Goal: Information Seeking & Learning: Learn about a topic

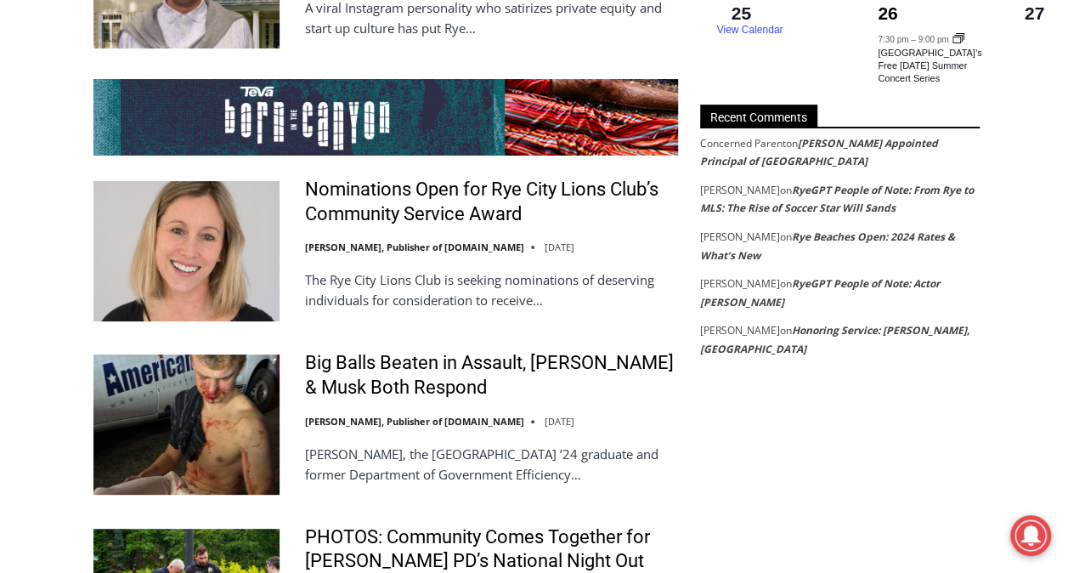
scroll to position [3326, 0]
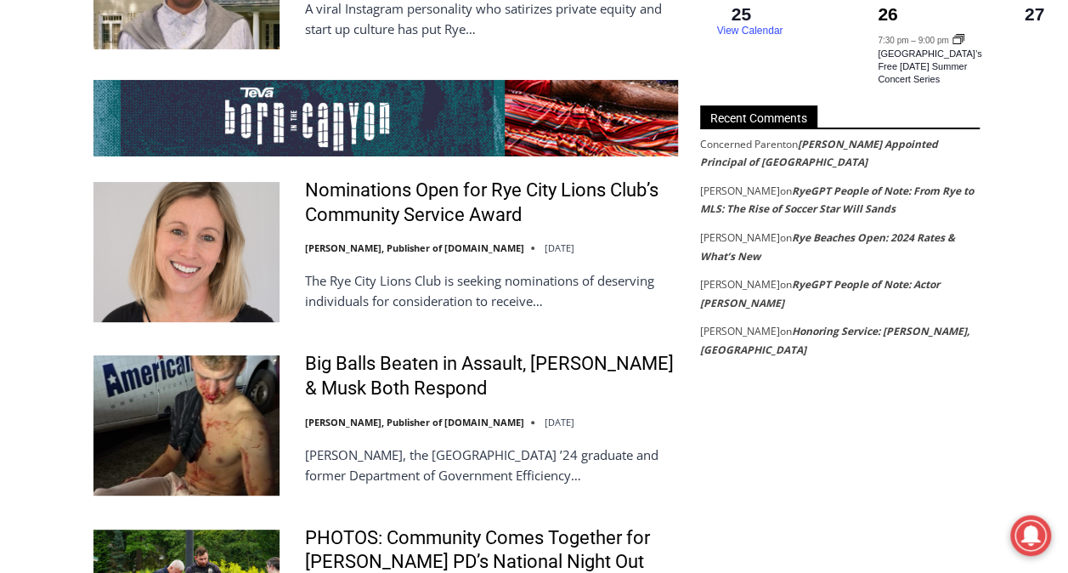
click at [811, 190] on footer "Robert Cypher on RyeGPT People of Note: From Rye to MLS: The Rise of Soccer Sta…" at bounding box center [840, 200] width 280 height 37
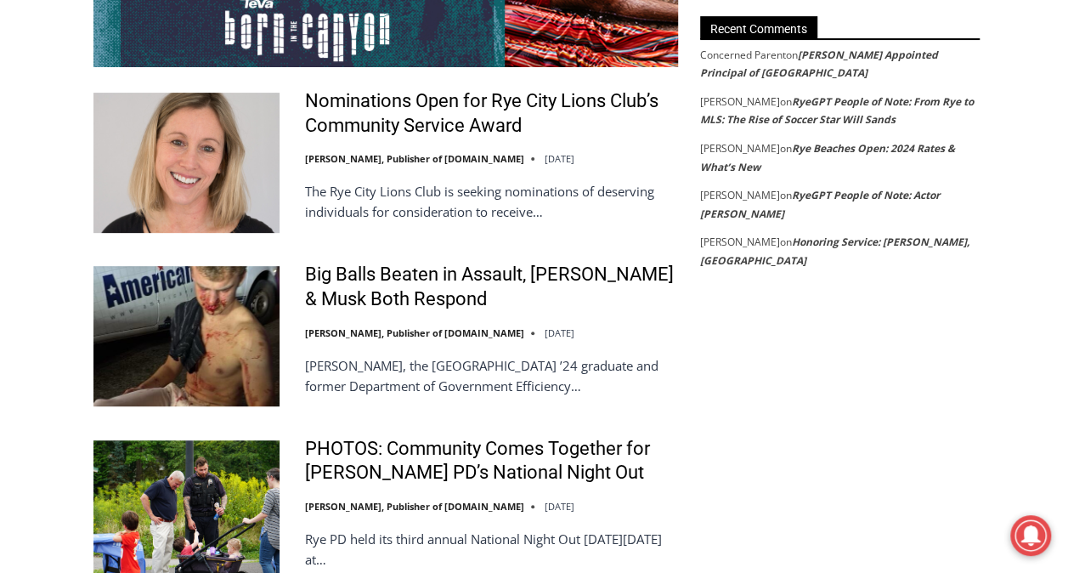
scroll to position [3414, 0]
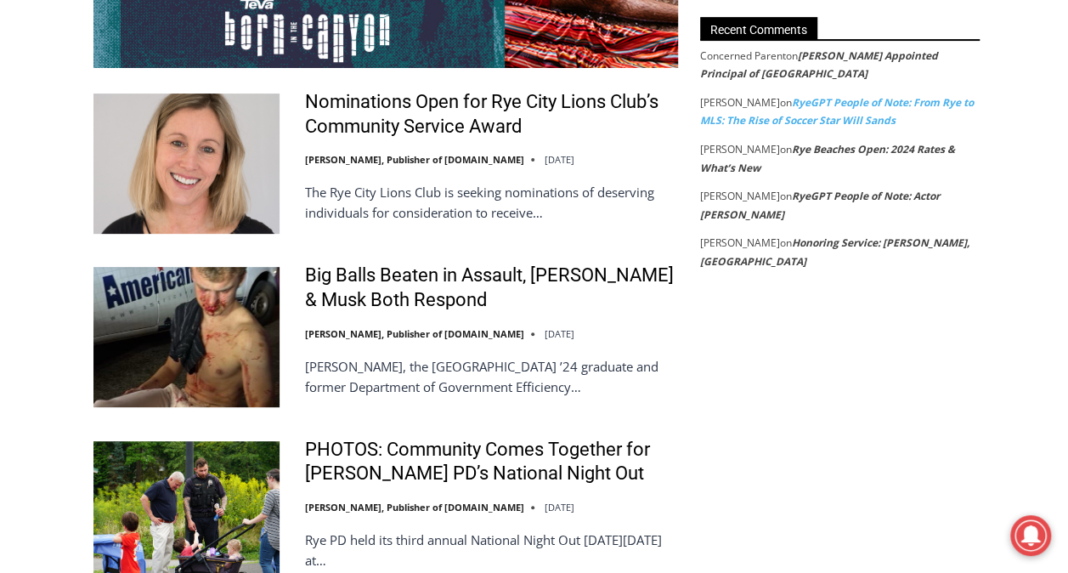
click at [797, 114] on link "RyeGPT People of Note: From Rye to MLS: The Rise of Soccer Star Will Sands" at bounding box center [837, 111] width 274 height 33
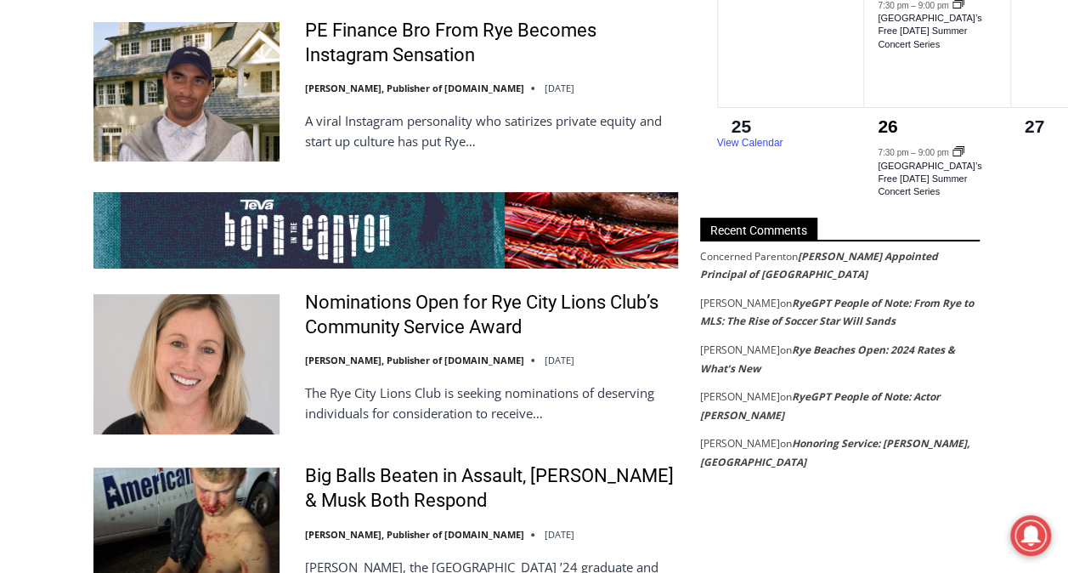
scroll to position [3212, 0]
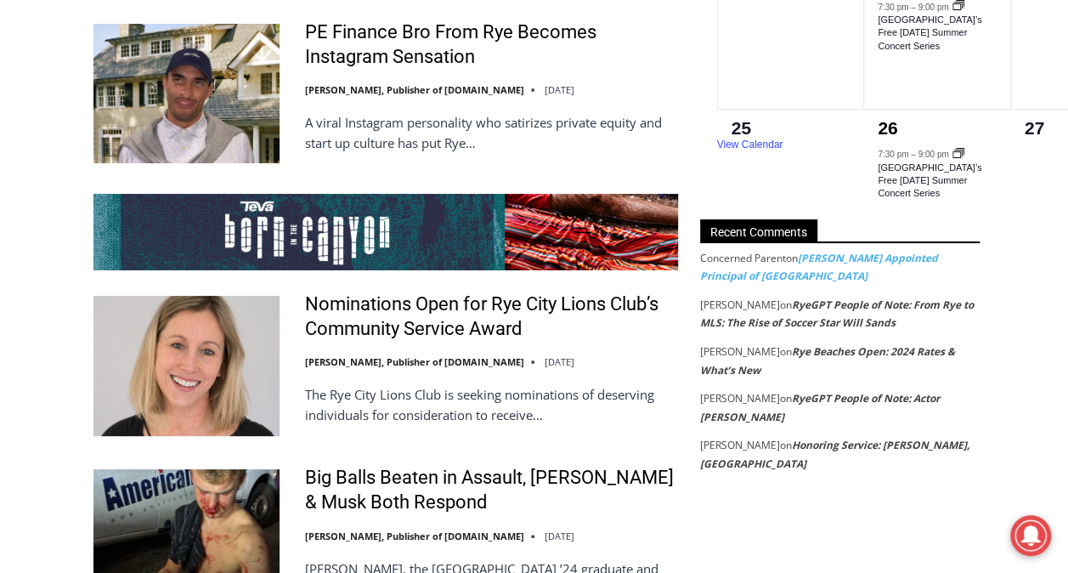
click at [829, 265] on link "[PERSON_NAME] Appointed Principal of [GEOGRAPHIC_DATA]" at bounding box center [819, 267] width 238 height 33
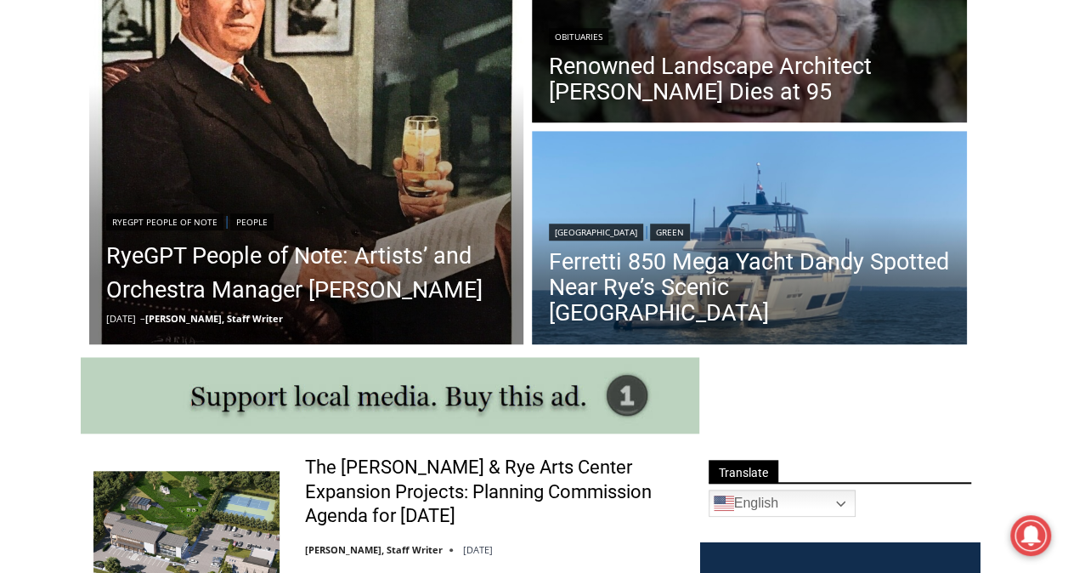
scroll to position [603, 0]
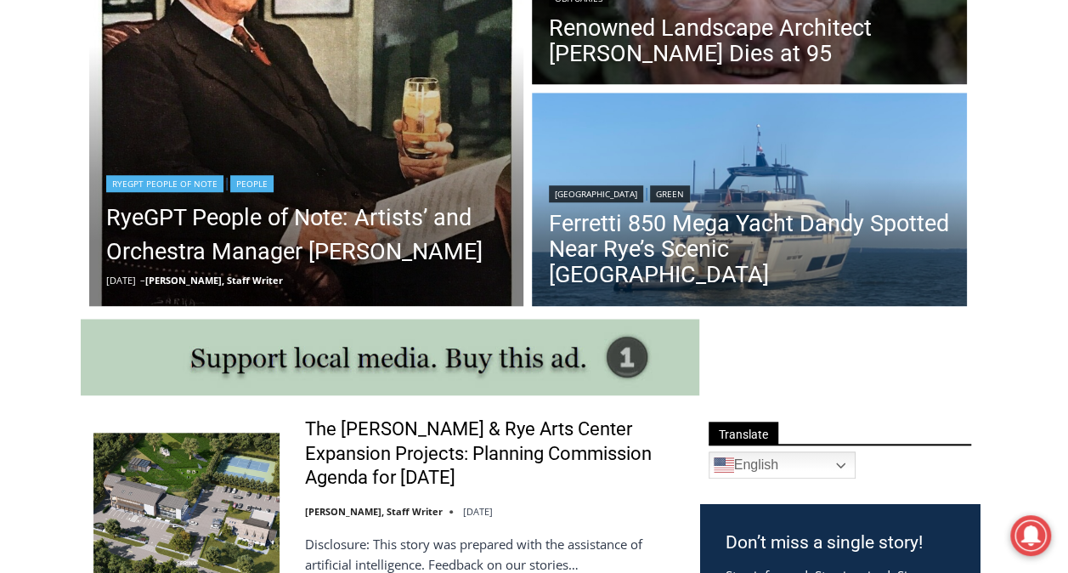
click at [294, 161] on header "RyeGPT People of Note | People RyeGPT People of Note: Artists’ and Orchestra Ma…" at bounding box center [306, 230] width 435 height 154
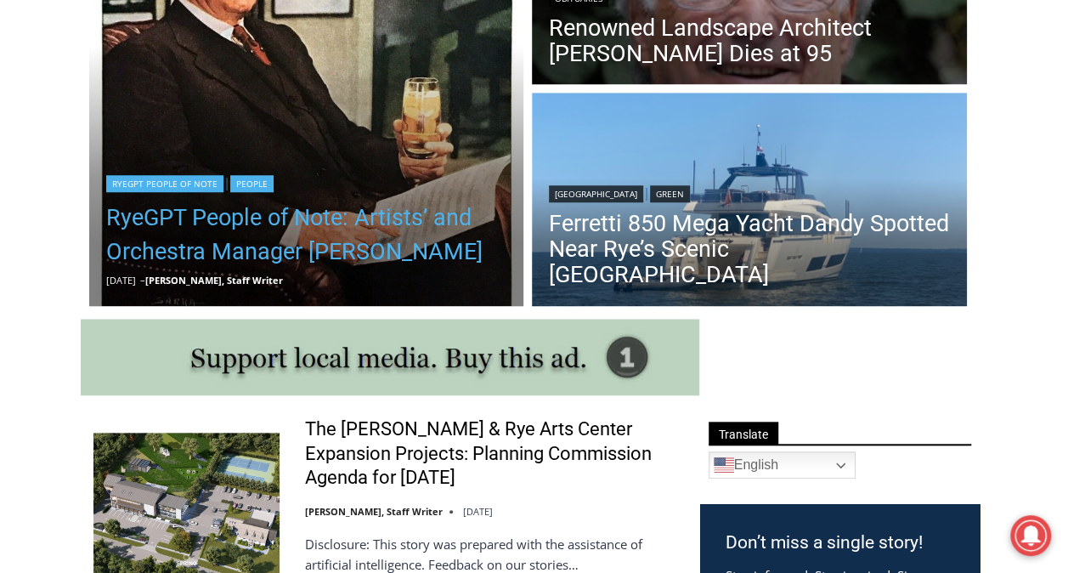
click at [318, 250] on link "RyeGPT People of Note: Artists’ and Orchestra Manager [PERSON_NAME]" at bounding box center [306, 235] width 401 height 68
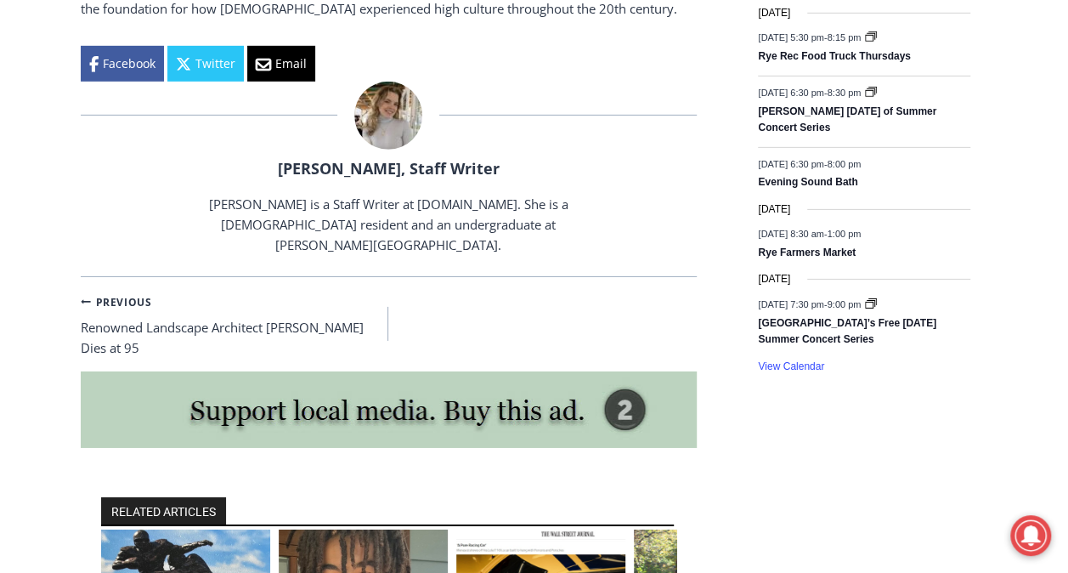
scroll to position [2605, 0]
